Goal: Navigation & Orientation: Find specific page/section

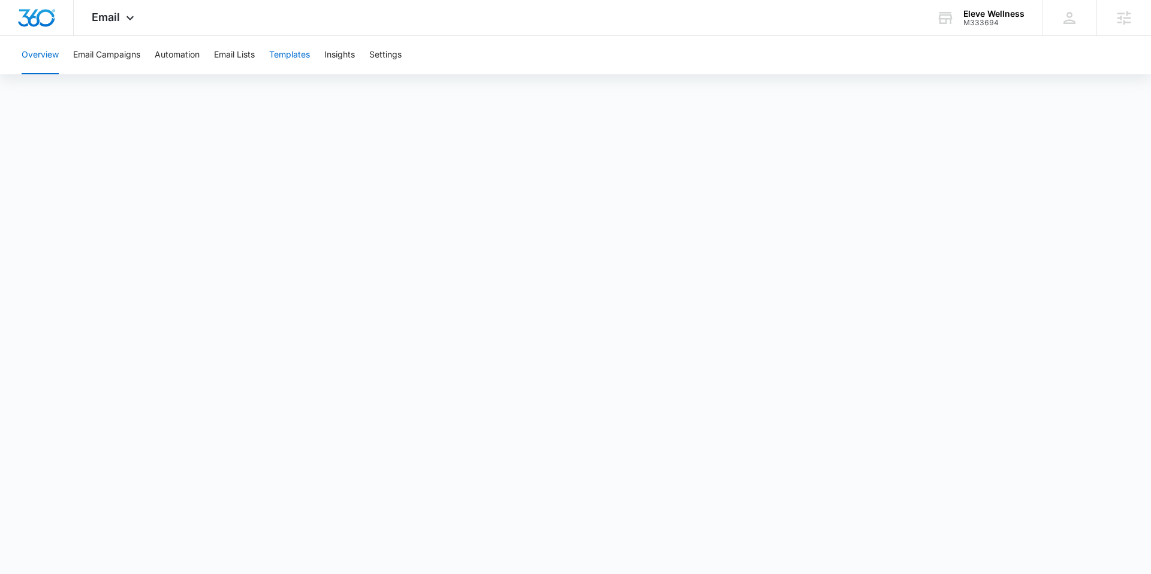
click at [285, 46] on button "Templates" at bounding box center [289, 55] width 41 height 38
click at [296, 53] on button "Templates" at bounding box center [289, 55] width 41 height 38
click at [237, 67] on button "Email Lists" at bounding box center [234, 55] width 41 height 38
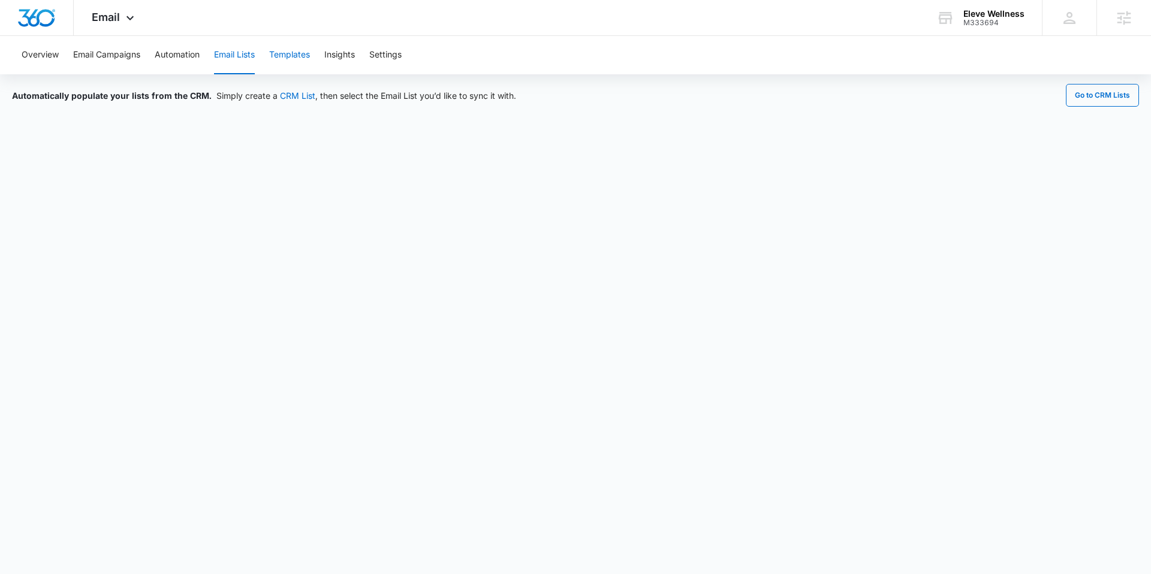
click at [281, 58] on button "Templates" at bounding box center [289, 55] width 41 height 38
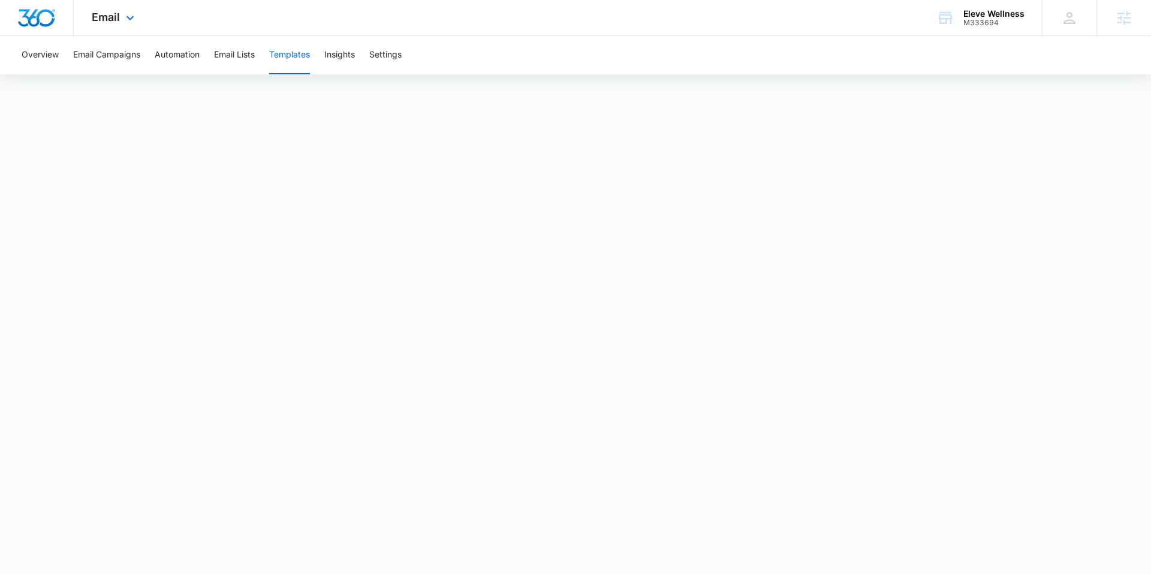
click at [125, 8] on div "Email Apps Reputation Websites Forms CRM Email Social Payments POS Content Ads …" at bounding box center [114, 17] width 81 height 35
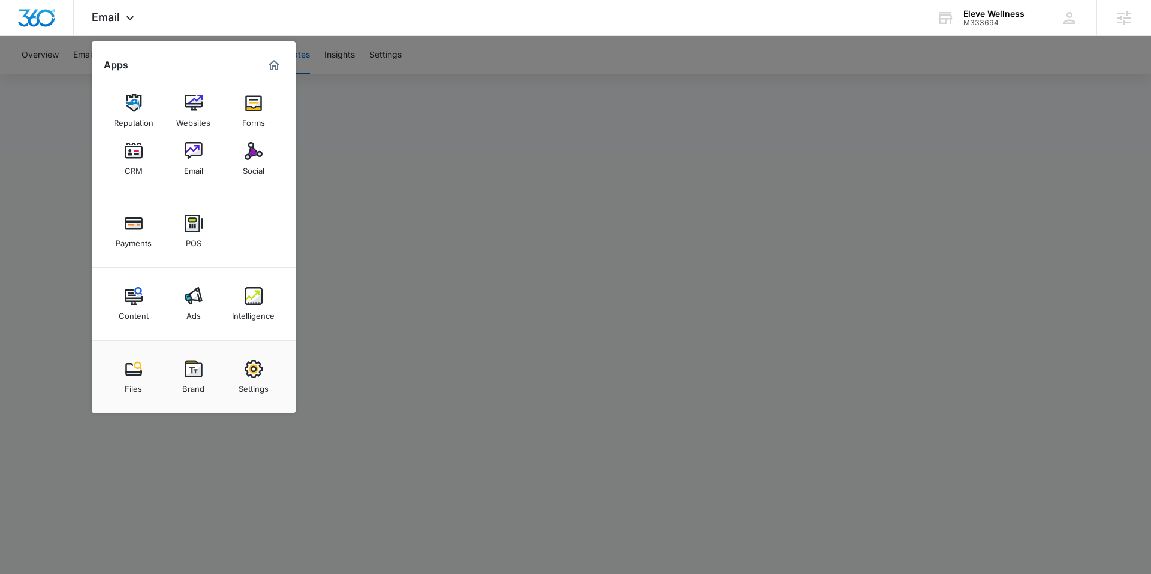
click at [443, 122] on div at bounding box center [575, 287] width 1151 height 574
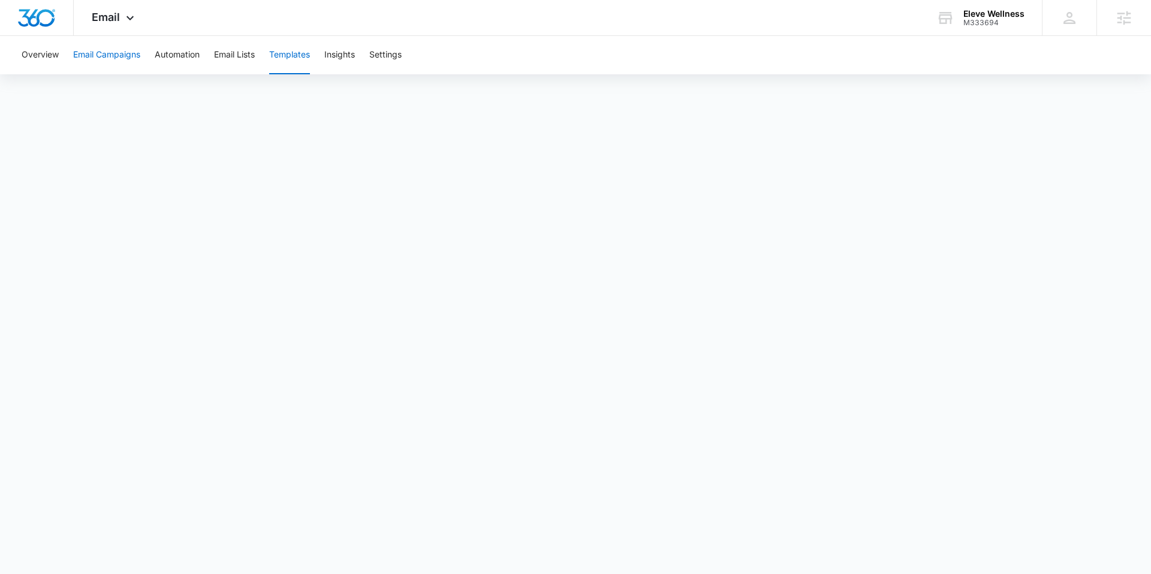
click at [103, 55] on button "Email Campaigns" at bounding box center [106, 55] width 67 height 38
click at [117, 23] on span "Email" at bounding box center [106, 17] width 28 height 13
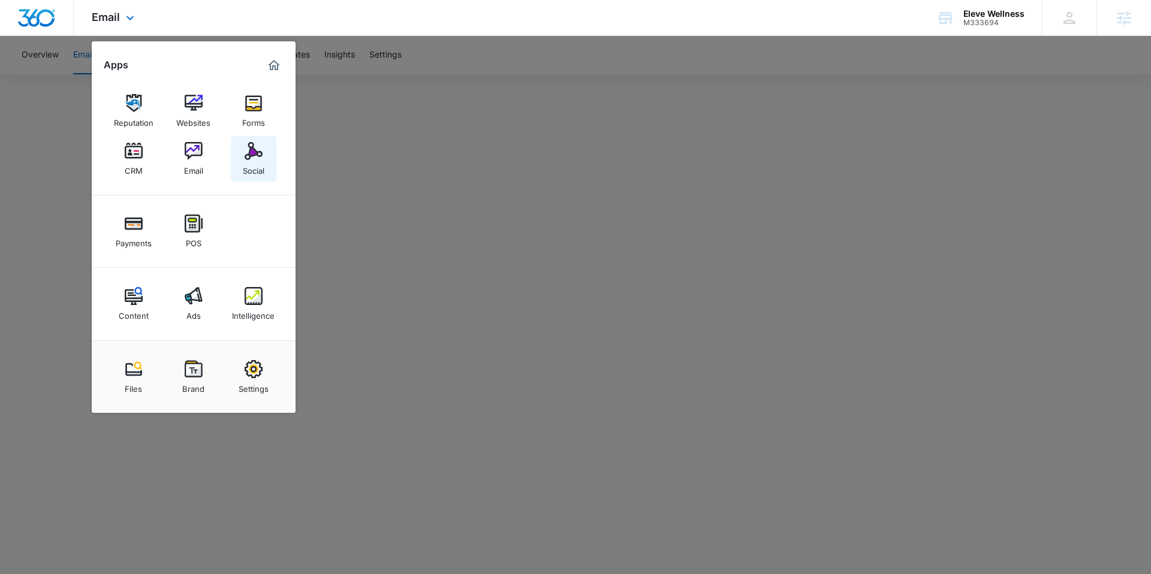
click at [255, 150] on img at bounding box center [253, 151] width 18 height 18
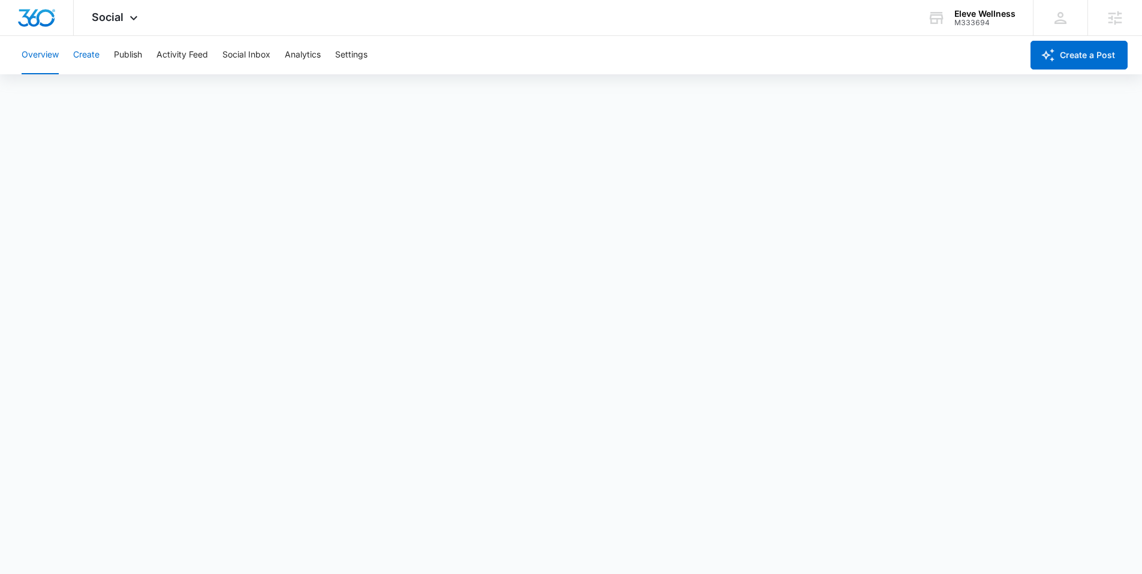
drag, startPoint x: 96, startPoint y: 56, endPoint x: 105, endPoint y: 71, distance: 17.3
click at [95, 56] on button "Create" at bounding box center [86, 55] width 26 height 38
click at [98, 27] on div "Social Apps Reputation Websites Forms CRM Email Social Payments POS Content Ads…" at bounding box center [116, 17] width 85 height 35
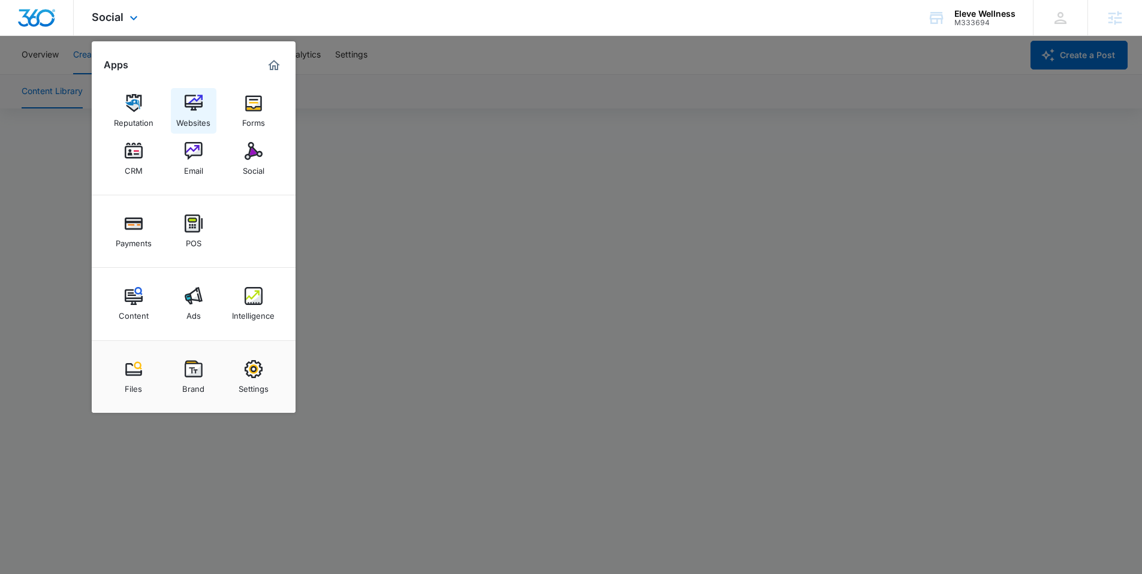
click at [180, 109] on link "Websites" at bounding box center [194, 111] width 46 height 46
